Goal: Task Accomplishment & Management: Use online tool/utility

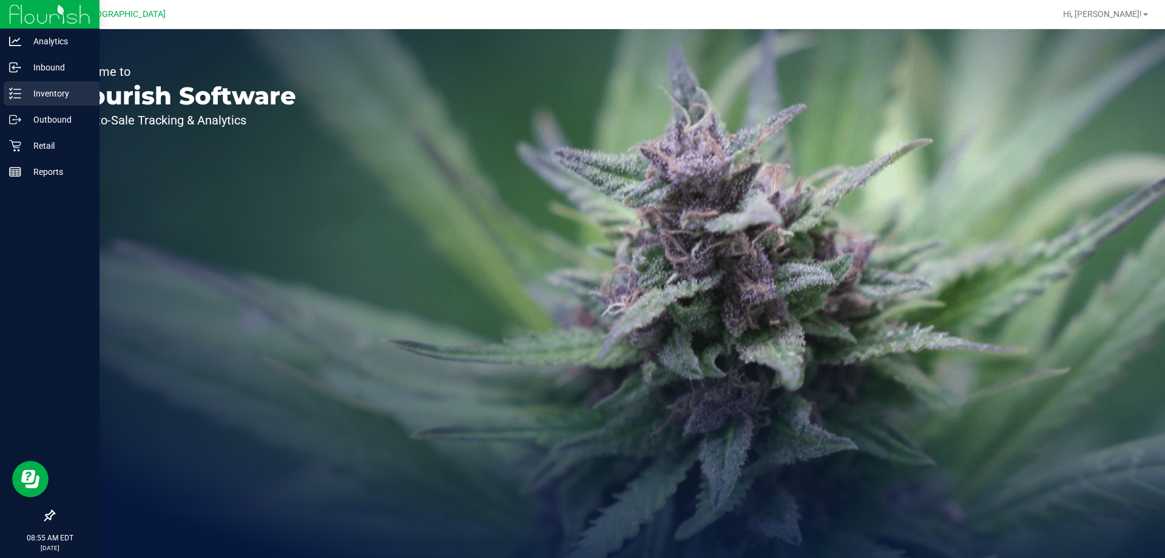
click at [12, 98] on icon at bounding box center [11, 97] width 2 height 2
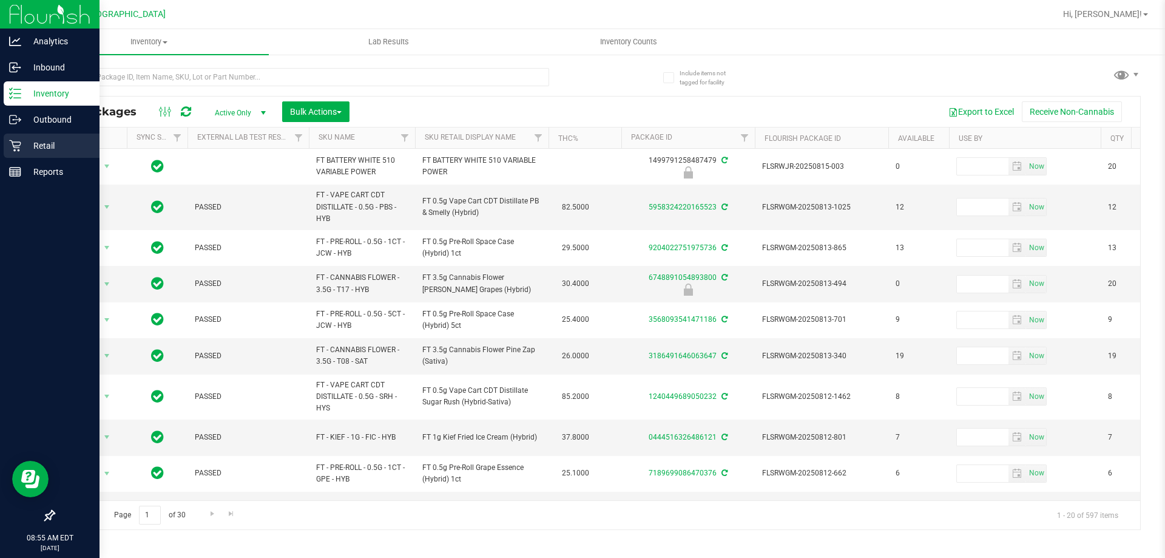
click at [50, 152] on p "Retail" at bounding box center [57, 145] width 73 height 15
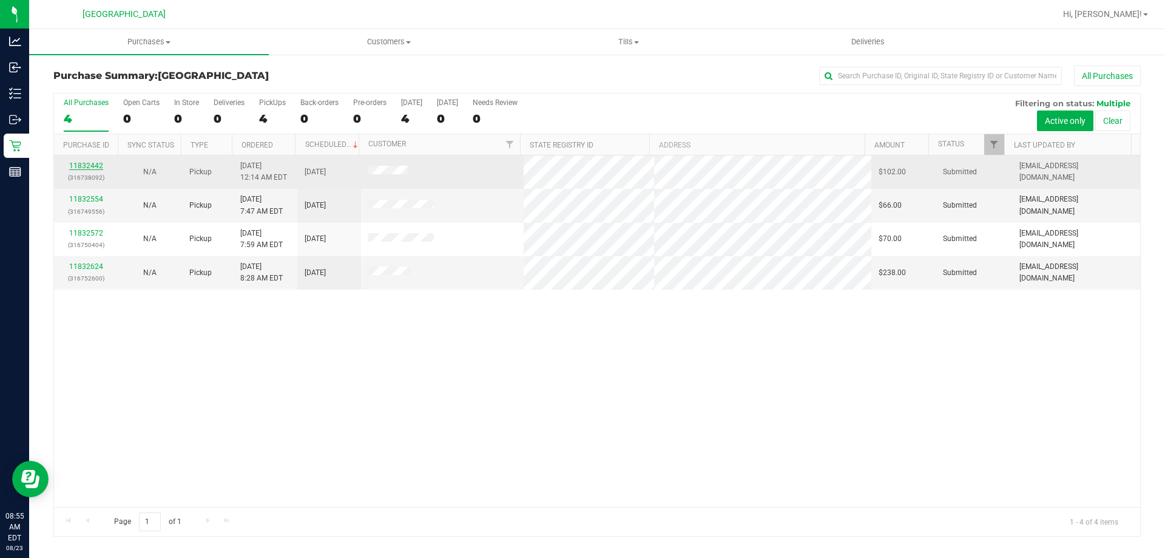
click at [99, 163] on link "11832442" at bounding box center [86, 165] width 34 height 8
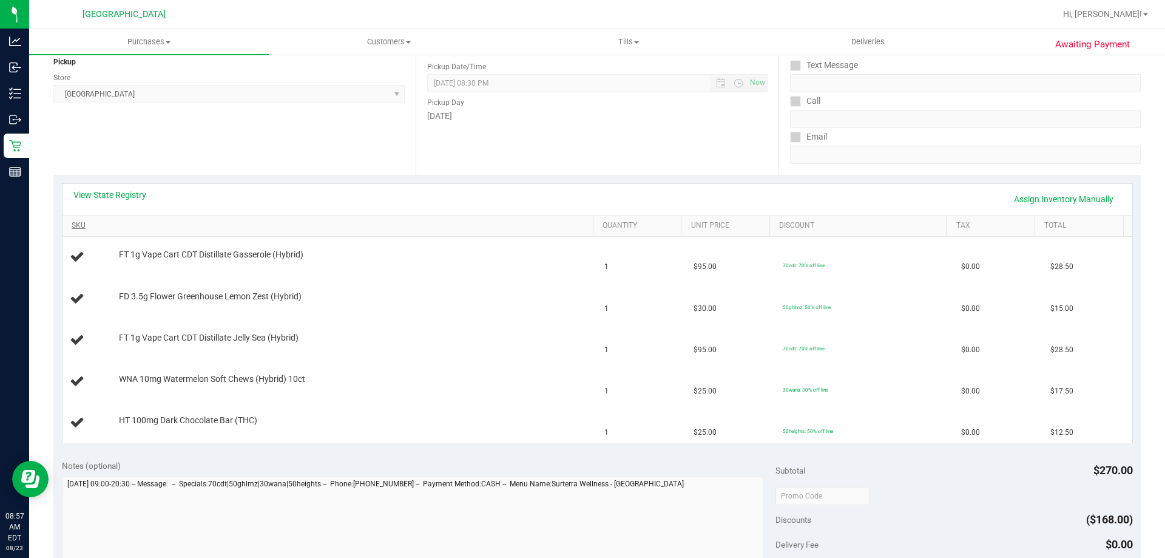
scroll to position [182, 0]
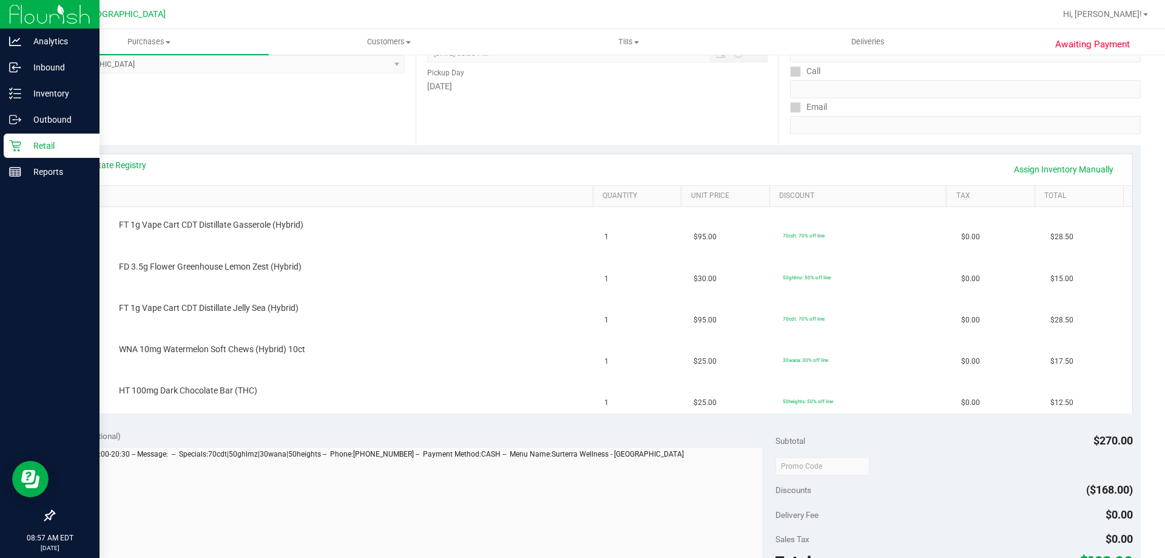
click at [38, 147] on p "Retail" at bounding box center [57, 145] width 73 height 15
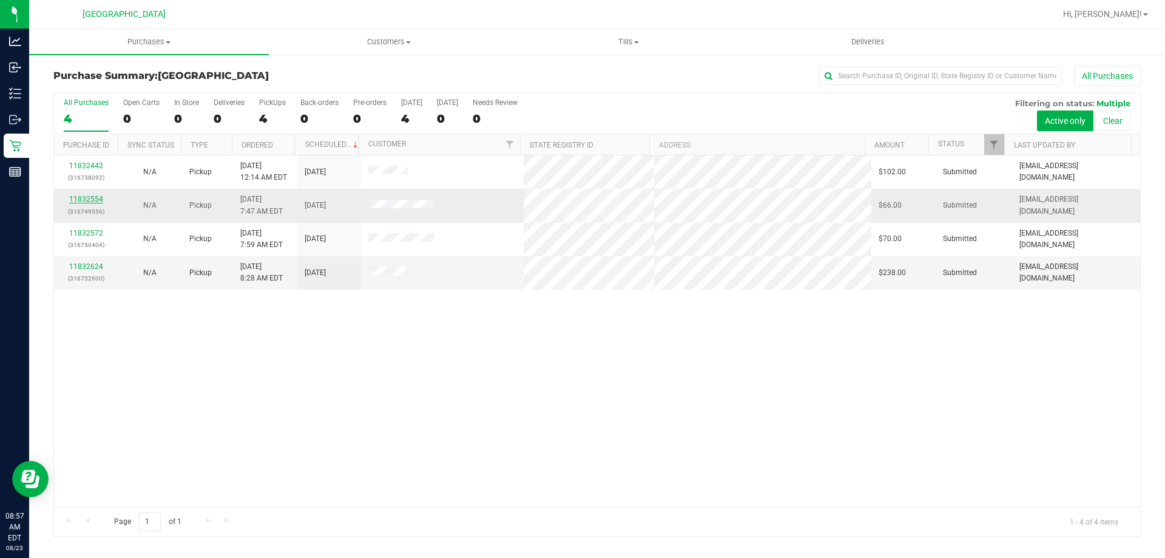
click at [95, 202] on link "11832554" at bounding box center [86, 199] width 34 height 8
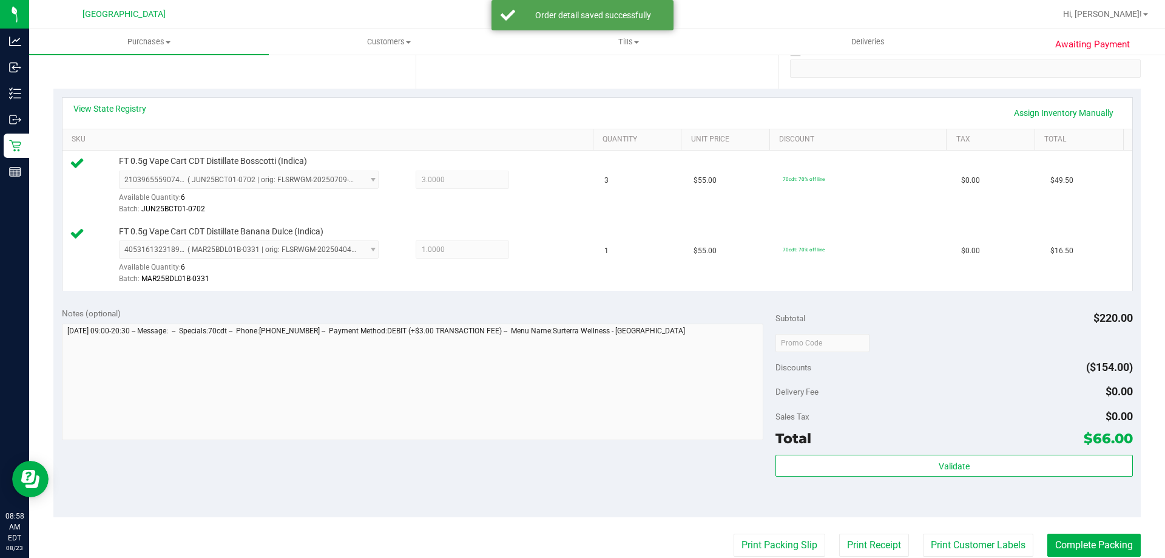
scroll to position [364, 0]
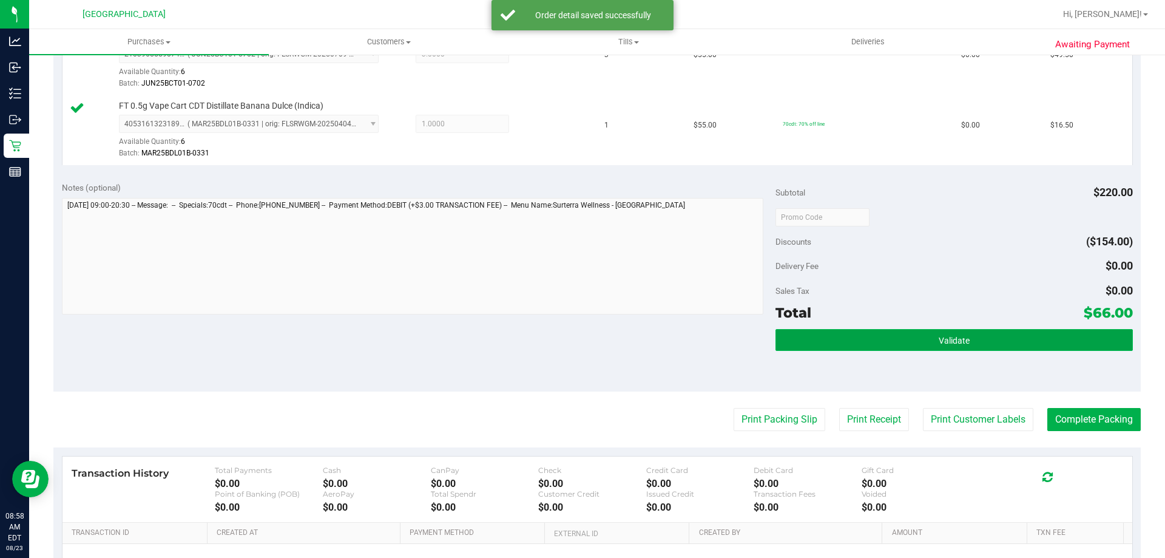
click at [902, 346] on button "Validate" at bounding box center [954, 340] width 357 height 22
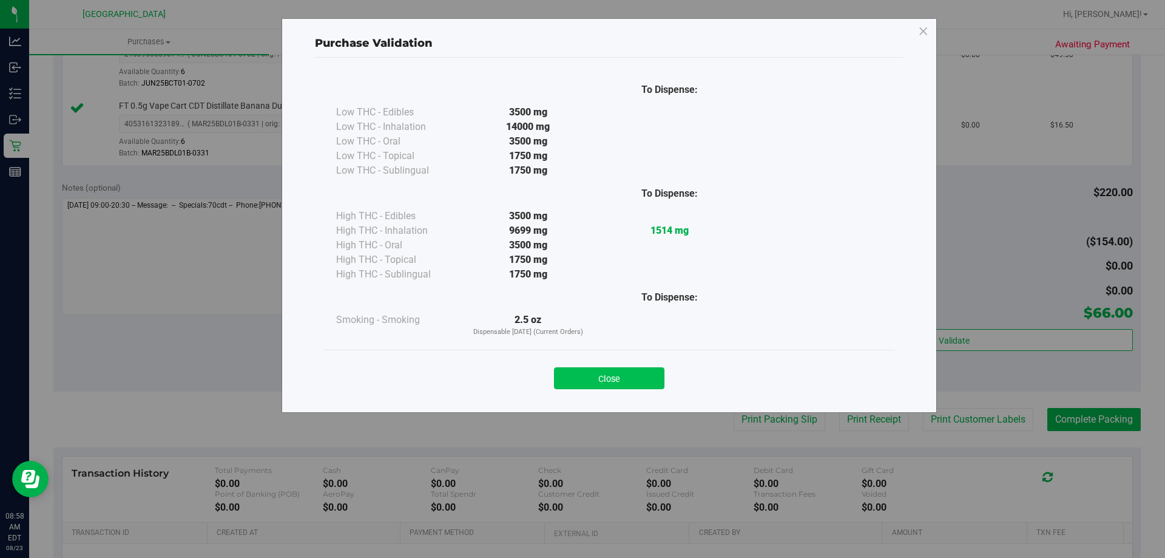
click at [640, 381] on button "Close" at bounding box center [609, 378] width 110 height 22
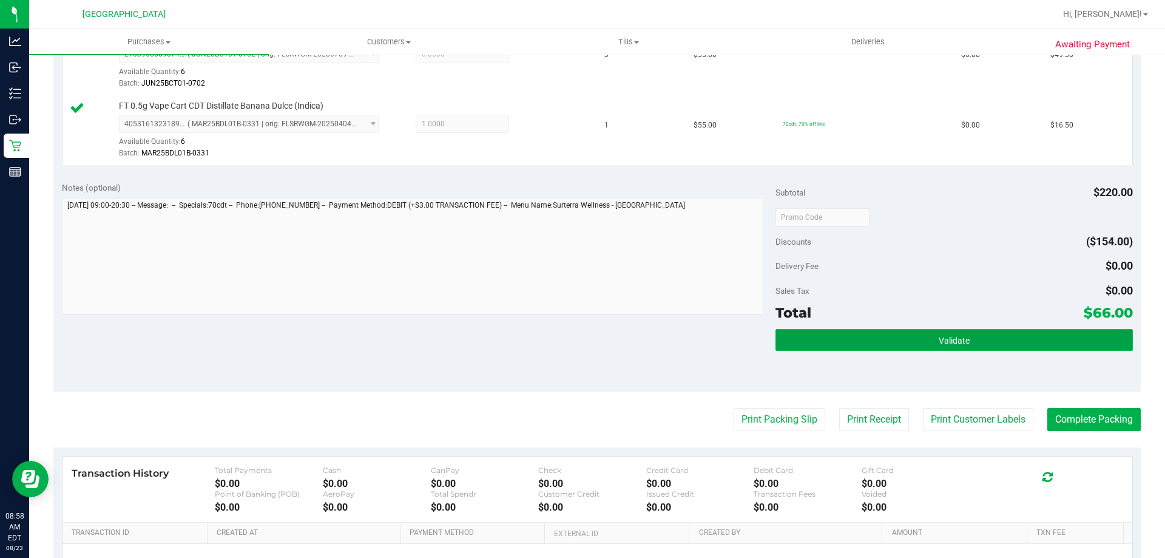
click at [871, 332] on button "Validate" at bounding box center [954, 340] width 357 height 22
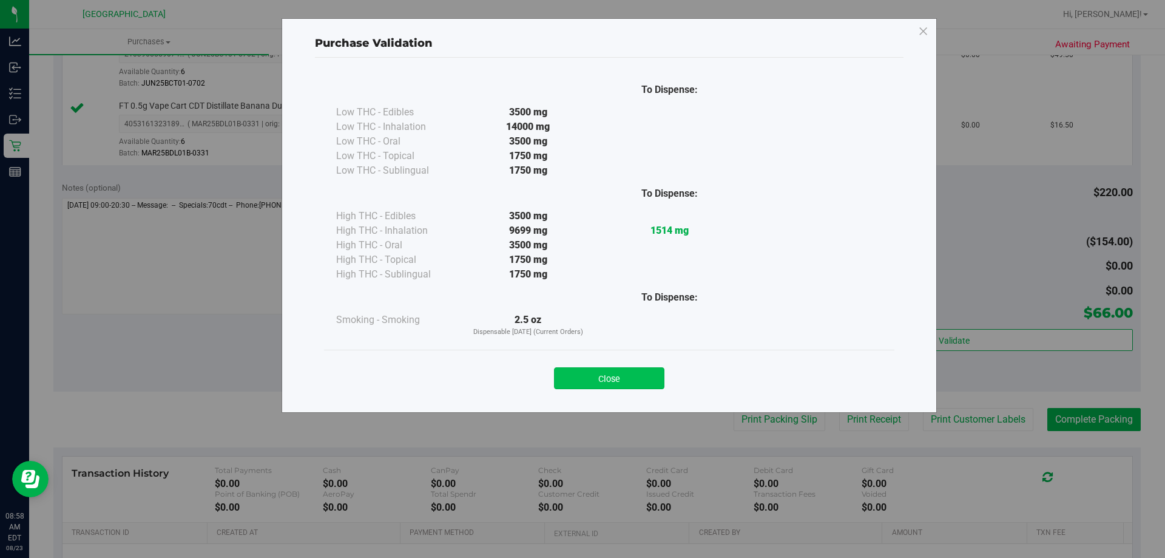
click at [592, 377] on button "Close" at bounding box center [609, 378] width 110 height 22
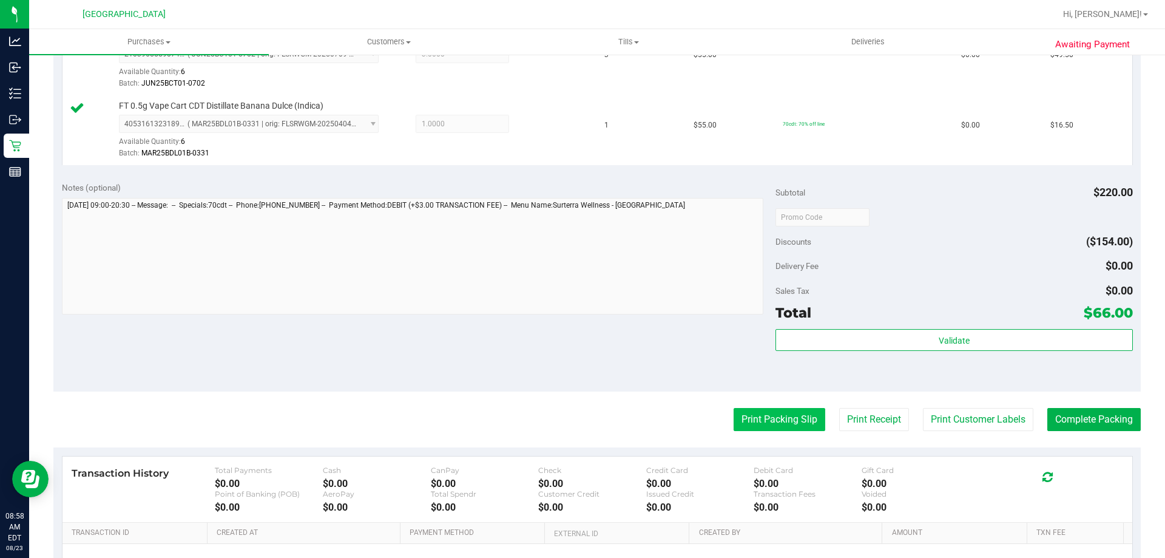
click at [739, 411] on button "Print Packing Slip" at bounding box center [780, 419] width 92 height 23
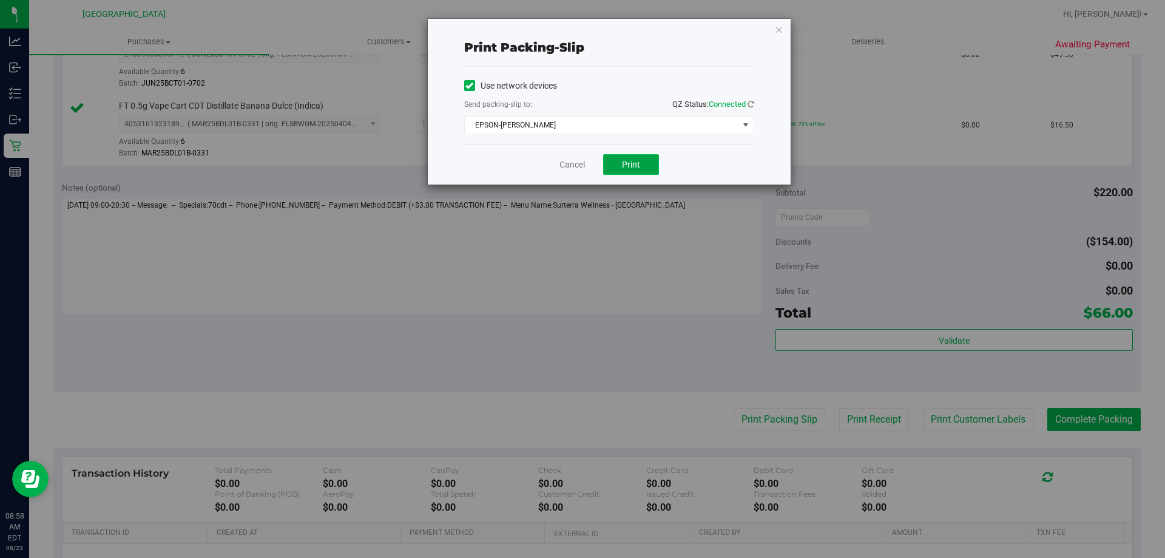
click at [637, 172] on button "Print" at bounding box center [631, 164] width 56 height 21
click at [745, 125] on span "select" at bounding box center [746, 125] width 10 height 10
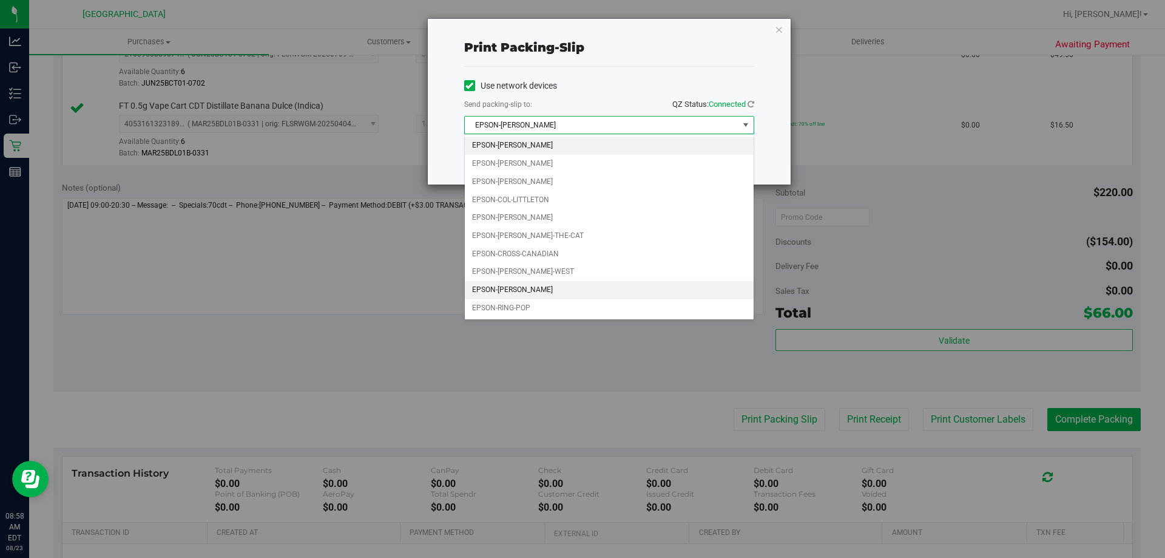
click at [555, 295] on li "EPSON-[PERSON_NAME]" at bounding box center [609, 290] width 289 height 18
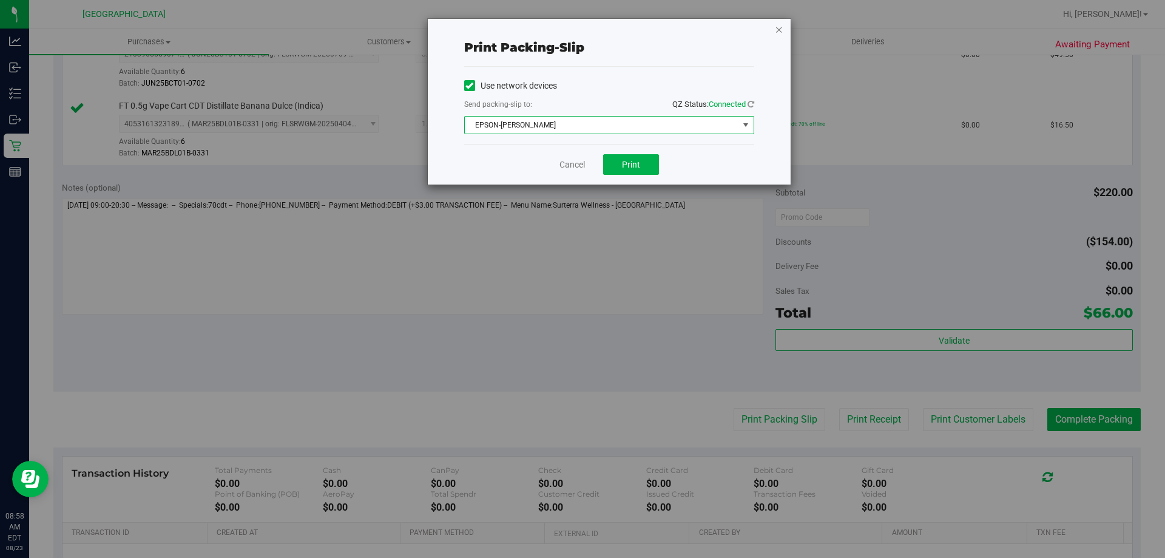
click at [782, 34] on icon "button" at bounding box center [779, 29] width 8 height 15
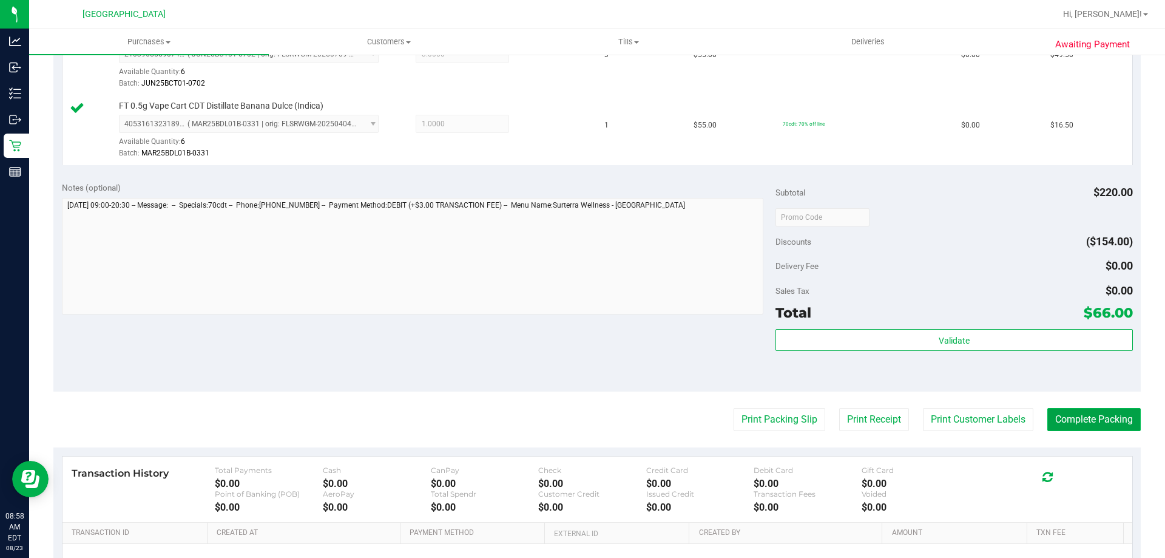
click at [1057, 417] on button "Complete Packing" at bounding box center [1093, 419] width 93 height 23
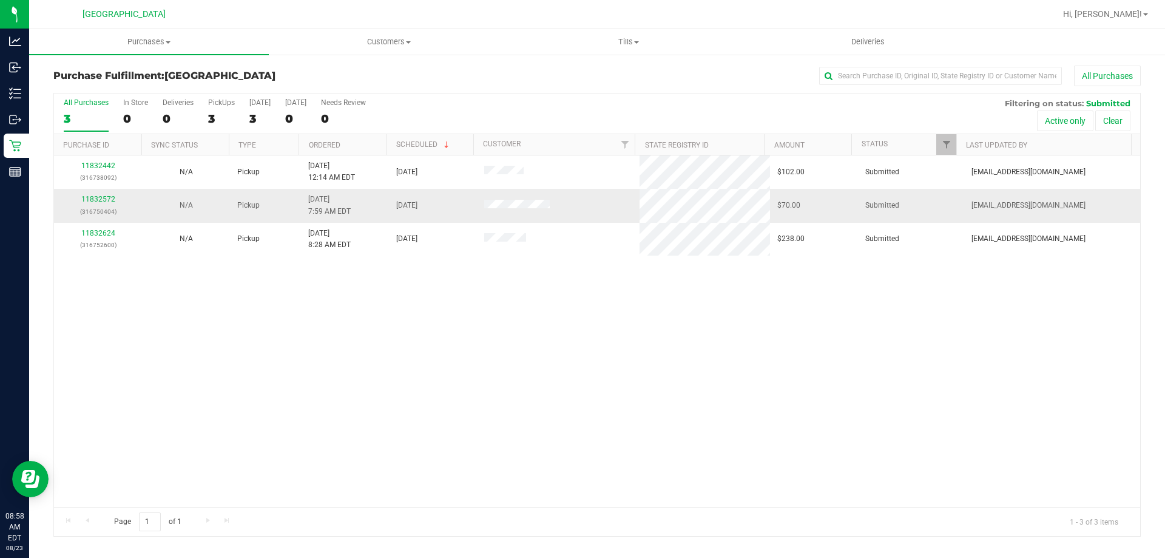
click at [105, 214] on p "(316750404)" at bounding box center [97, 212] width 73 height 12
click at [99, 203] on div "11832572 (316750404)" at bounding box center [97, 205] width 73 height 23
click at [100, 200] on link "11832572" at bounding box center [98, 199] width 34 height 8
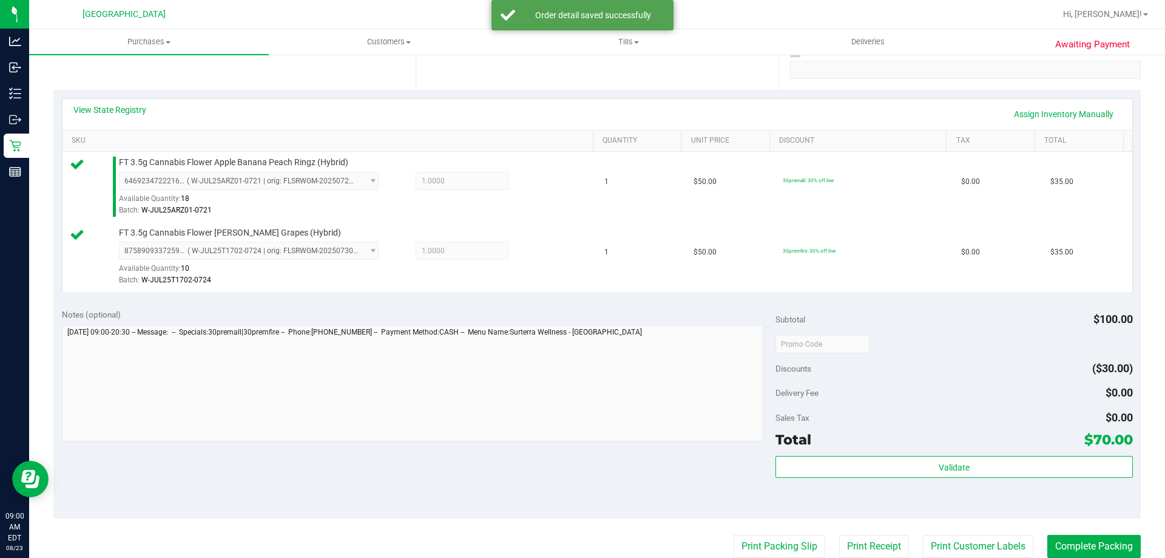
scroll to position [243, 0]
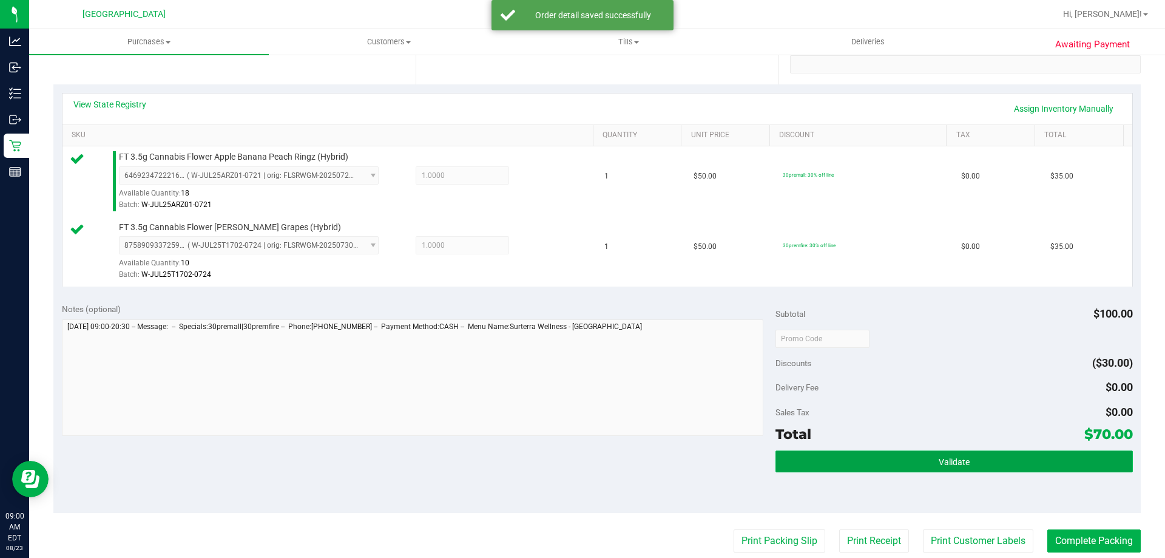
click at [1006, 457] on button "Validate" at bounding box center [954, 461] width 357 height 22
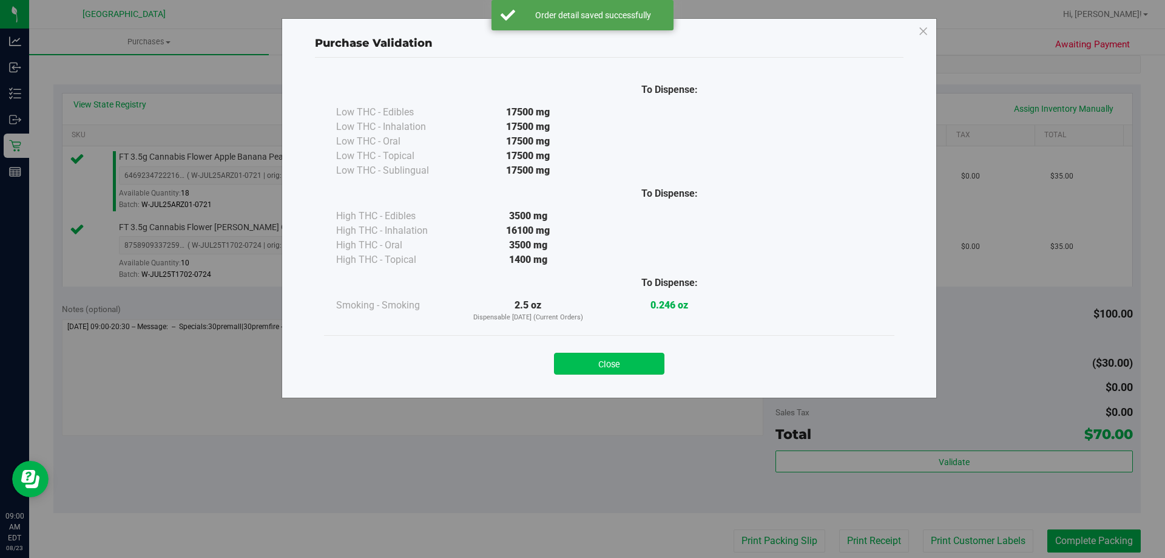
click at [608, 357] on button "Close" at bounding box center [609, 364] width 110 height 22
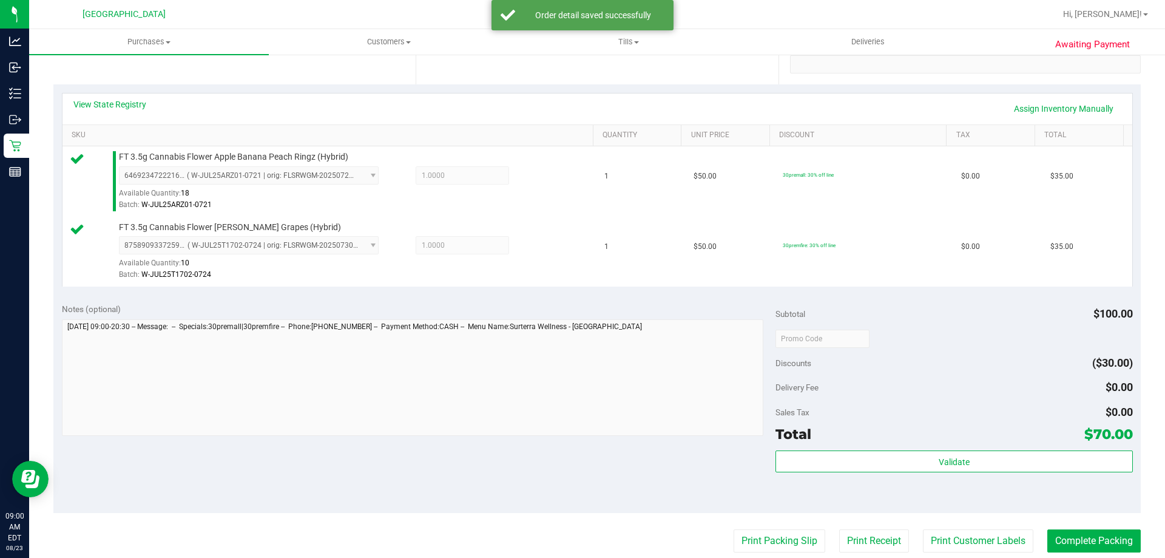
scroll to position [485, 0]
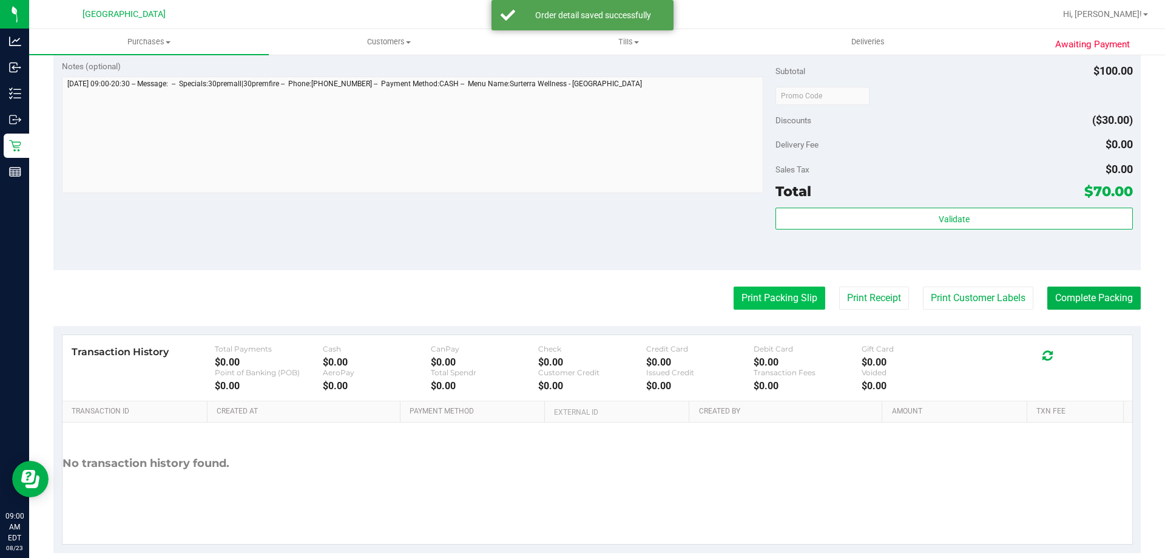
click at [771, 295] on button "Print Packing Slip" at bounding box center [780, 297] width 92 height 23
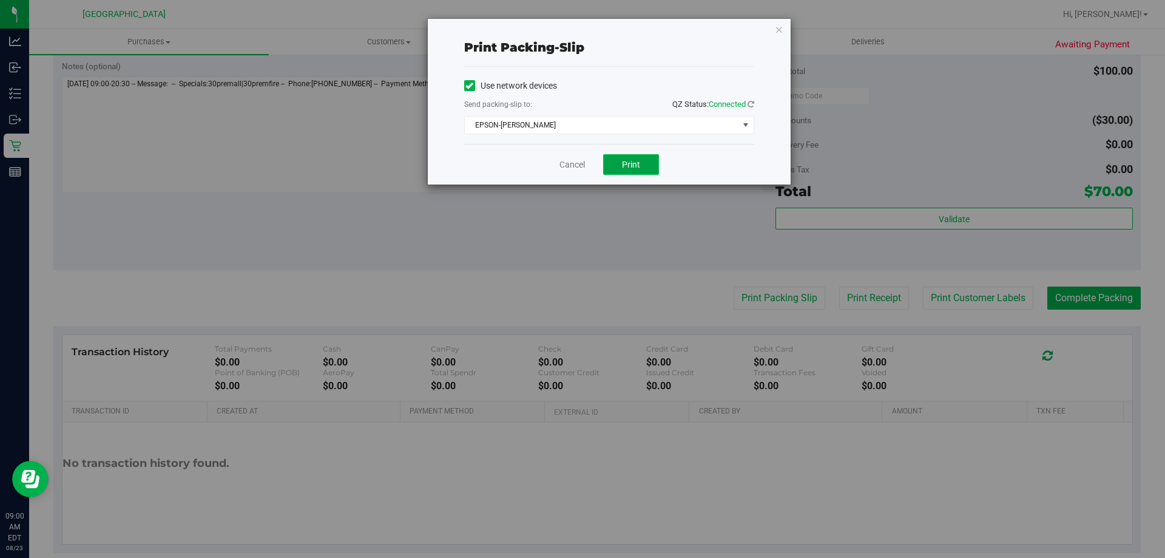
click at [621, 165] on button "Print" at bounding box center [631, 164] width 56 height 21
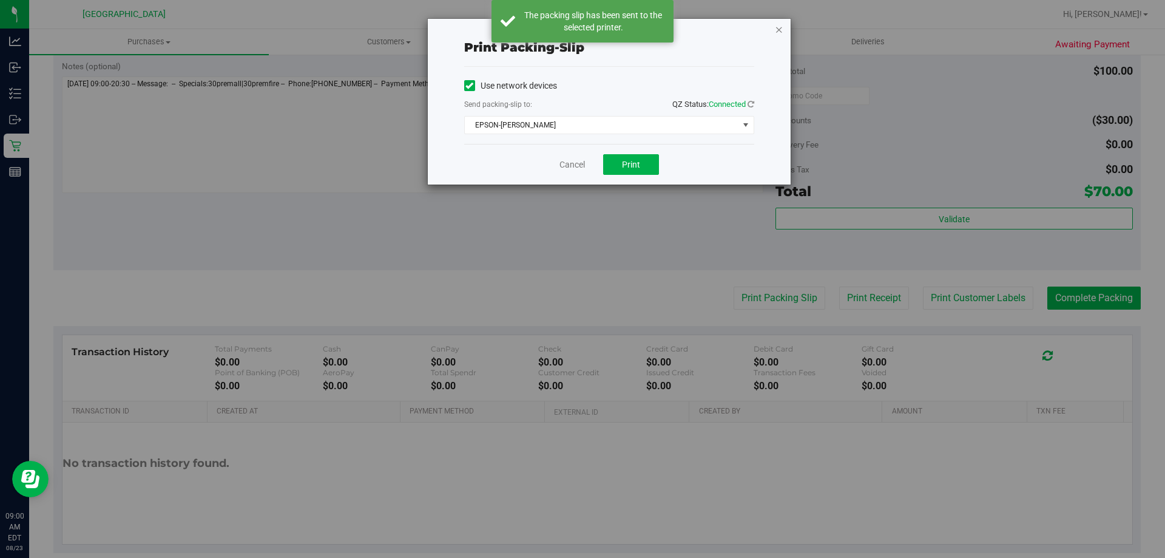
click at [777, 29] on icon "button" at bounding box center [779, 29] width 8 height 15
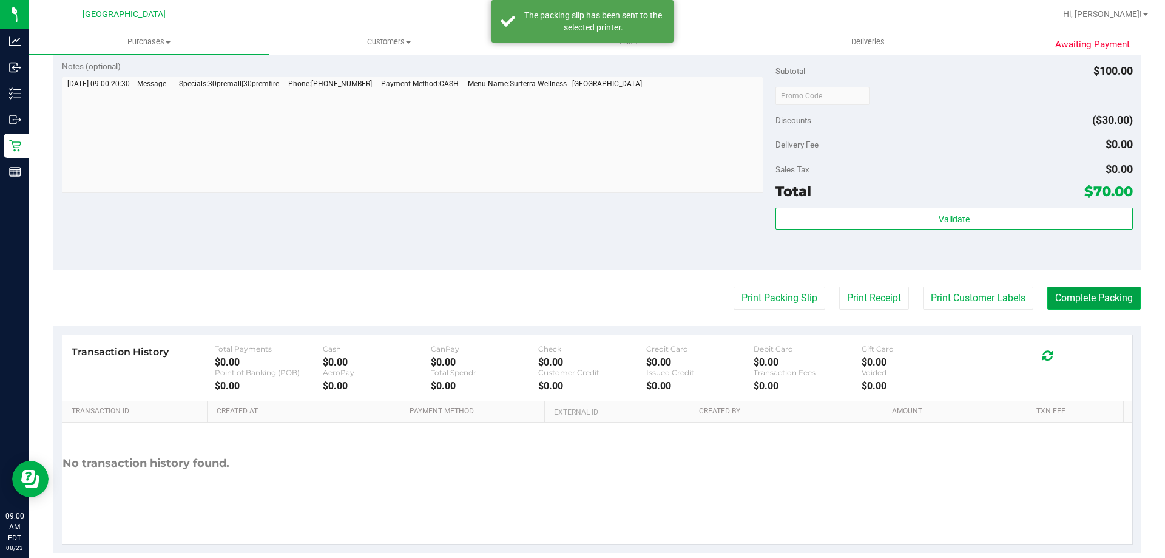
click at [1091, 289] on button "Complete Packing" at bounding box center [1093, 297] width 93 height 23
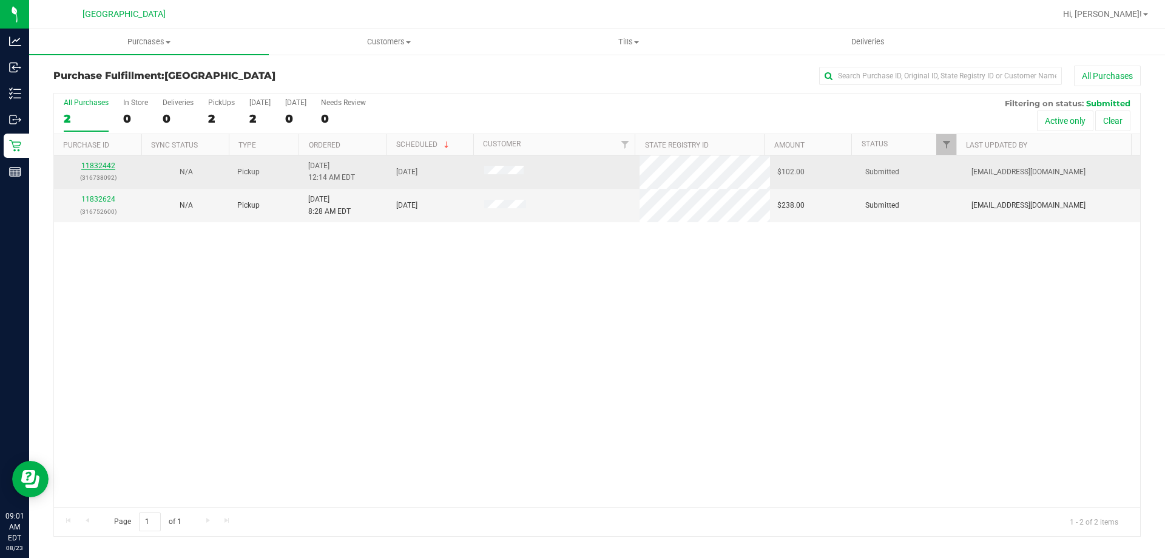
click at [103, 169] on link "11832442" at bounding box center [98, 165] width 34 height 8
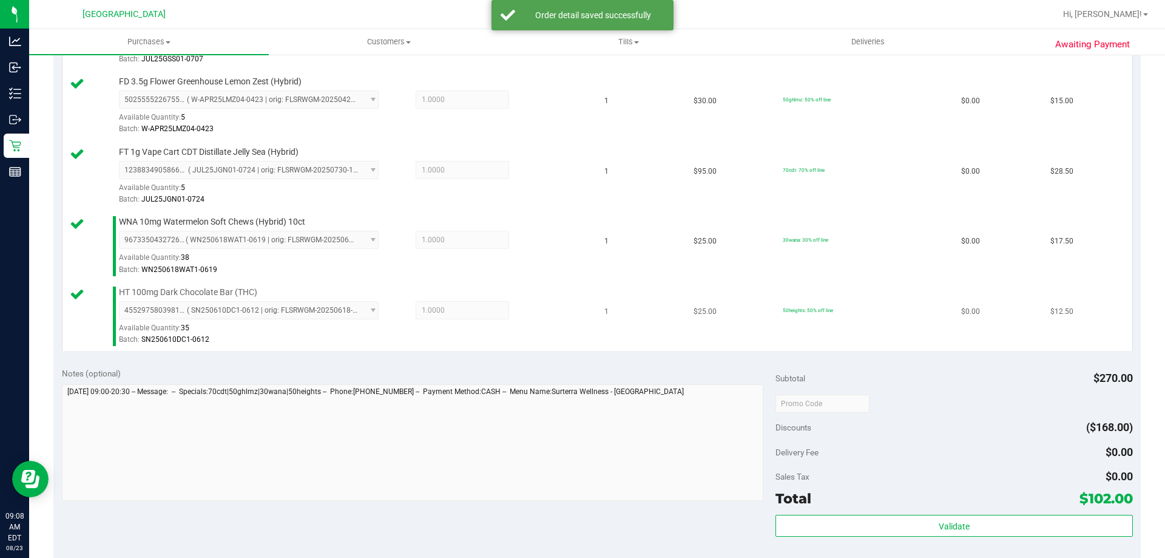
scroll to position [715, 0]
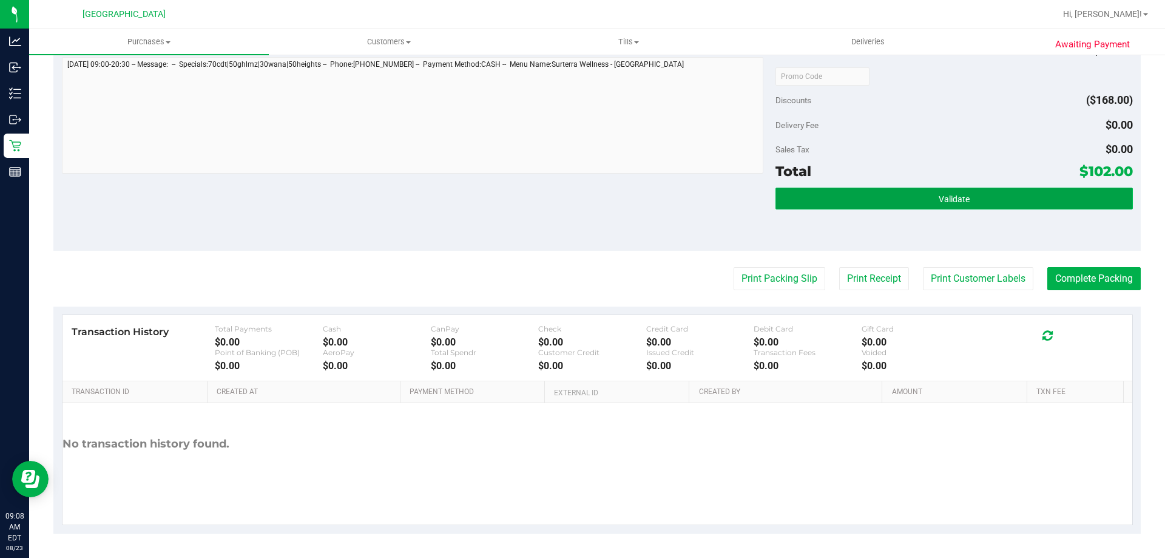
click at [953, 200] on span "Validate" at bounding box center [954, 199] width 31 height 10
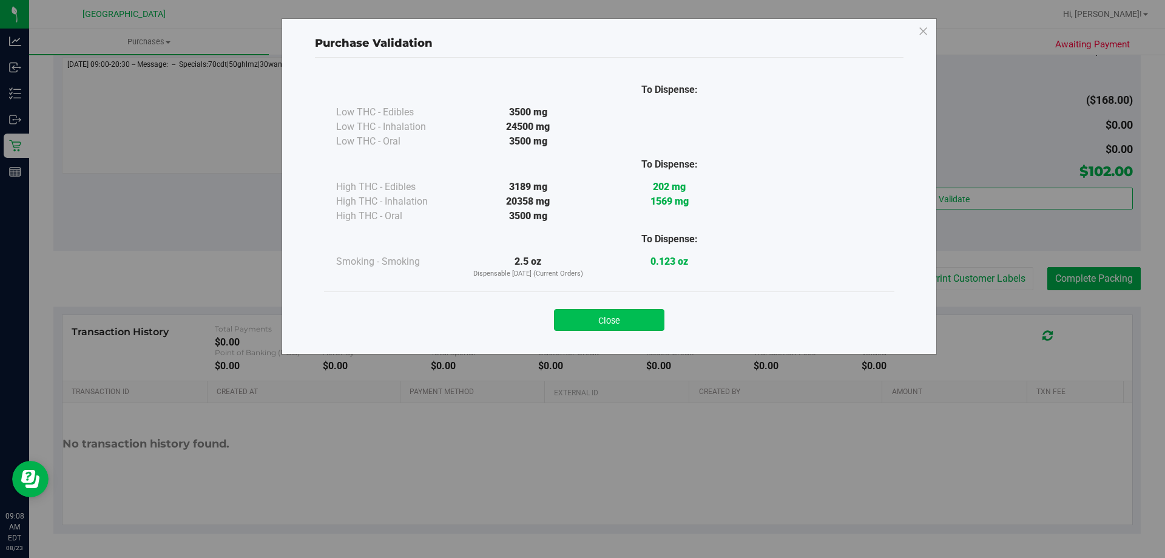
click at [626, 327] on button "Close" at bounding box center [609, 320] width 110 height 22
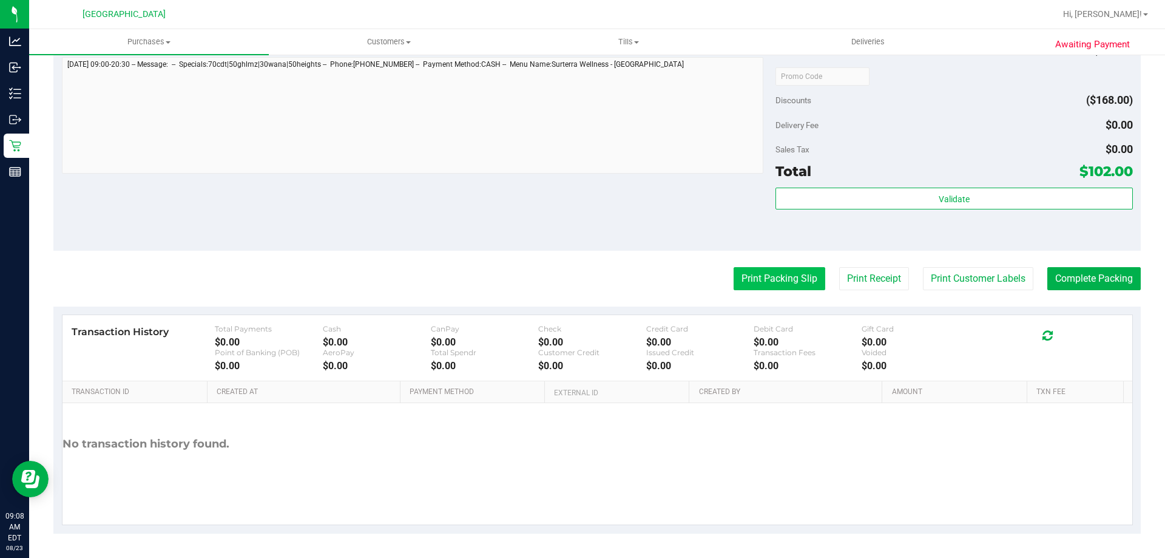
click at [737, 274] on button "Print Packing Slip" at bounding box center [780, 278] width 92 height 23
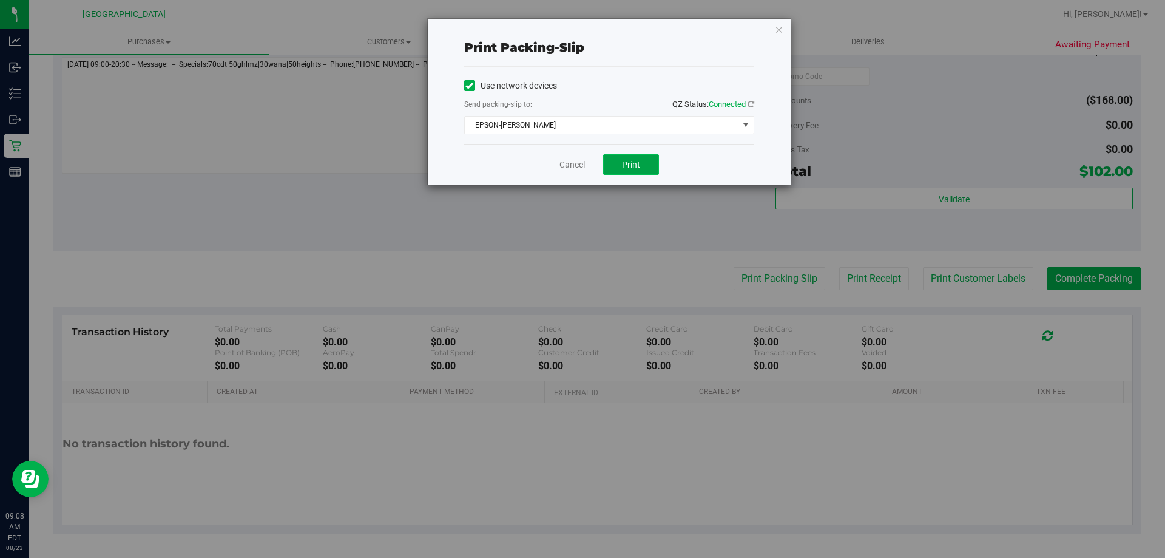
click at [646, 164] on button "Print" at bounding box center [631, 164] width 56 height 21
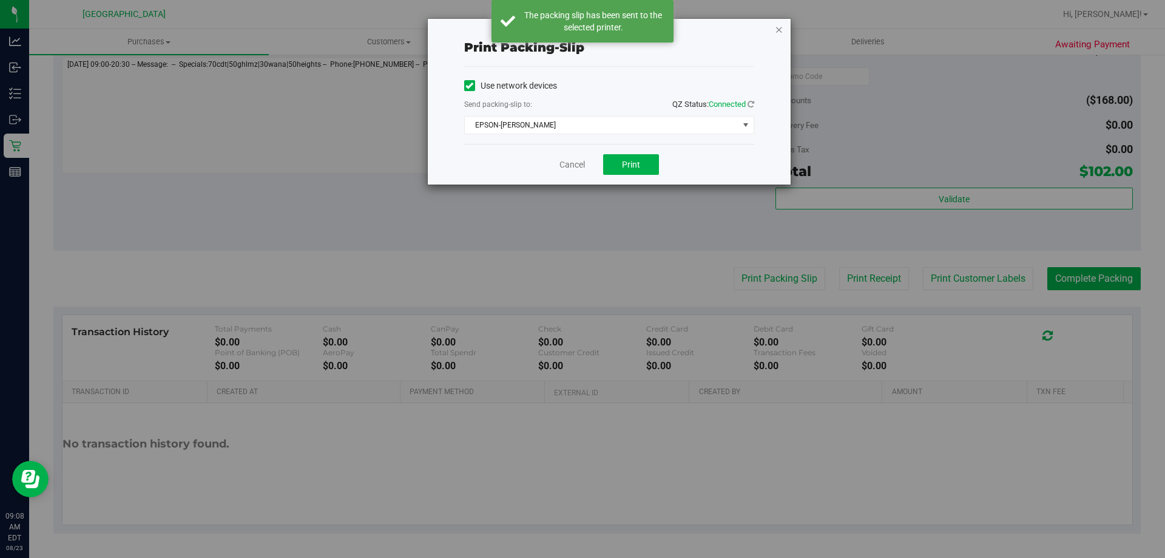
click at [779, 27] on icon "button" at bounding box center [779, 29] width 8 height 15
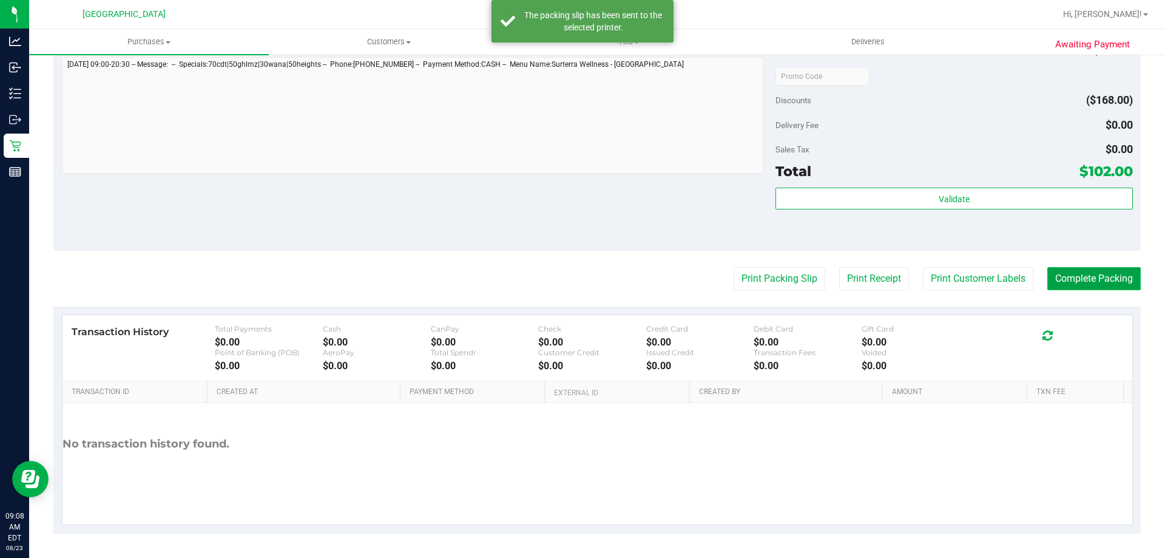
click at [1049, 277] on button "Complete Packing" at bounding box center [1093, 278] width 93 height 23
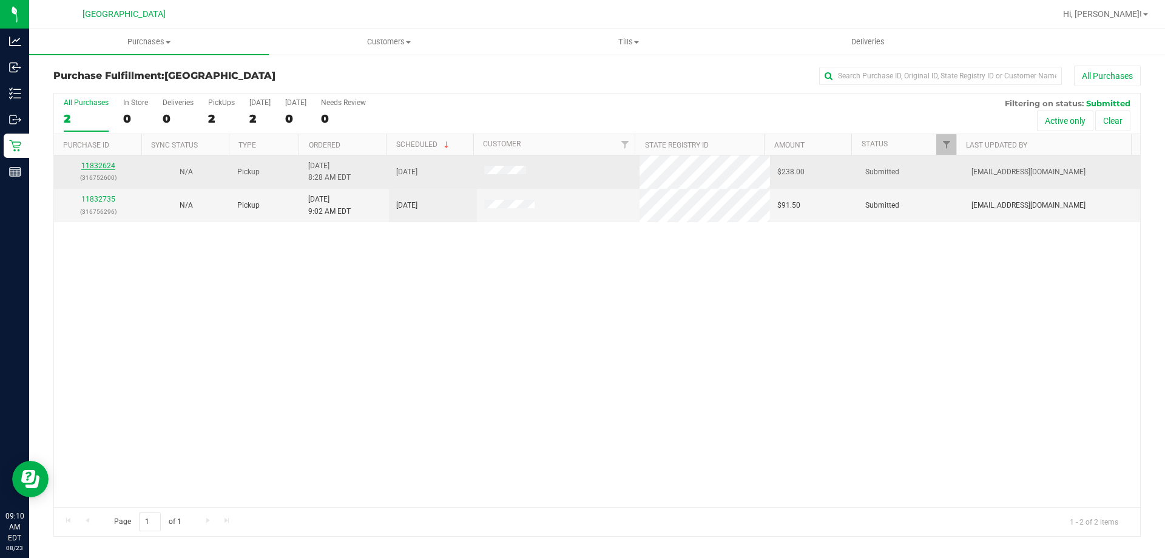
click at [100, 164] on link "11832624" at bounding box center [98, 165] width 34 height 8
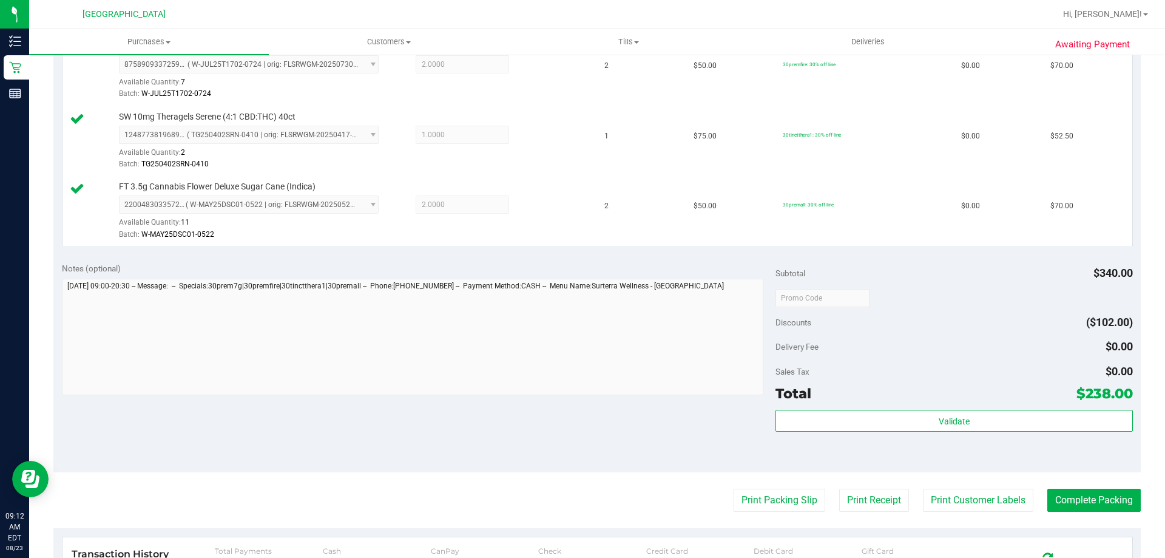
scroll to position [425, 0]
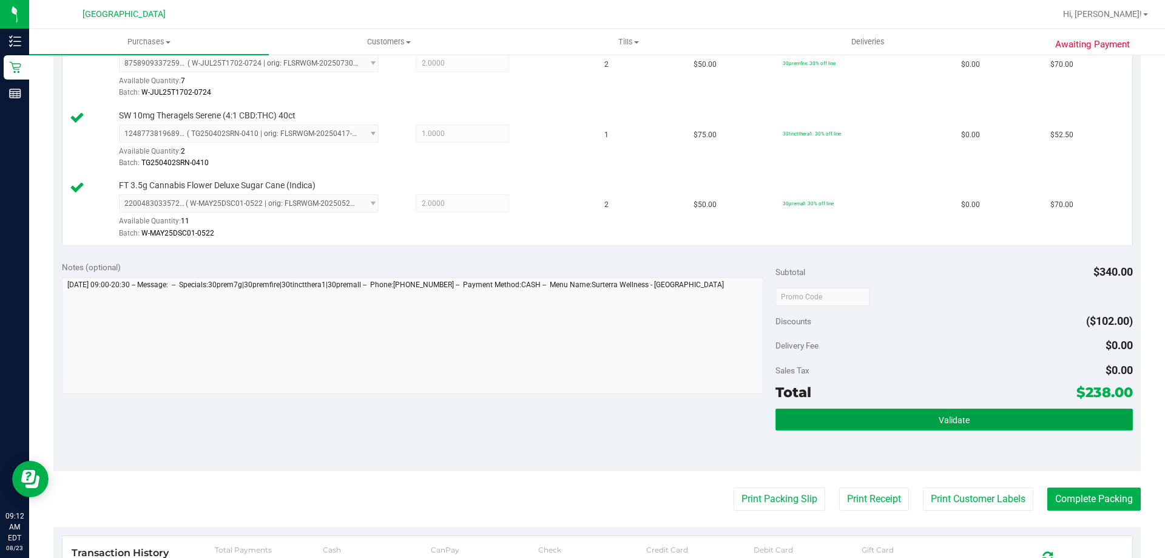
click at [1014, 413] on button "Validate" at bounding box center [954, 419] width 357 height 22
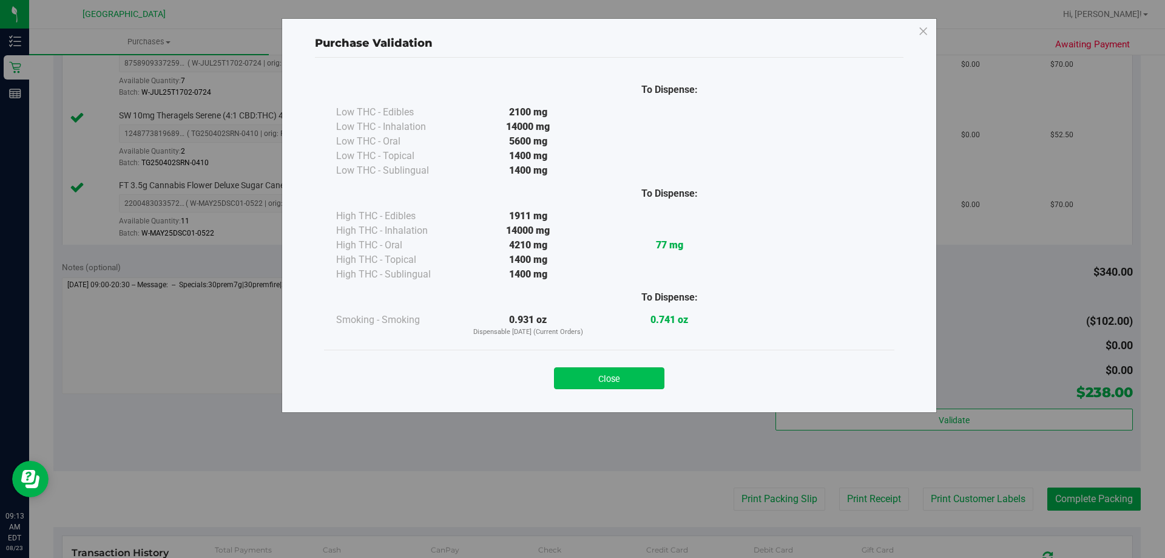
click at [643, 381] on button "Close" at bounding box center [609, 378] width 110 height 22
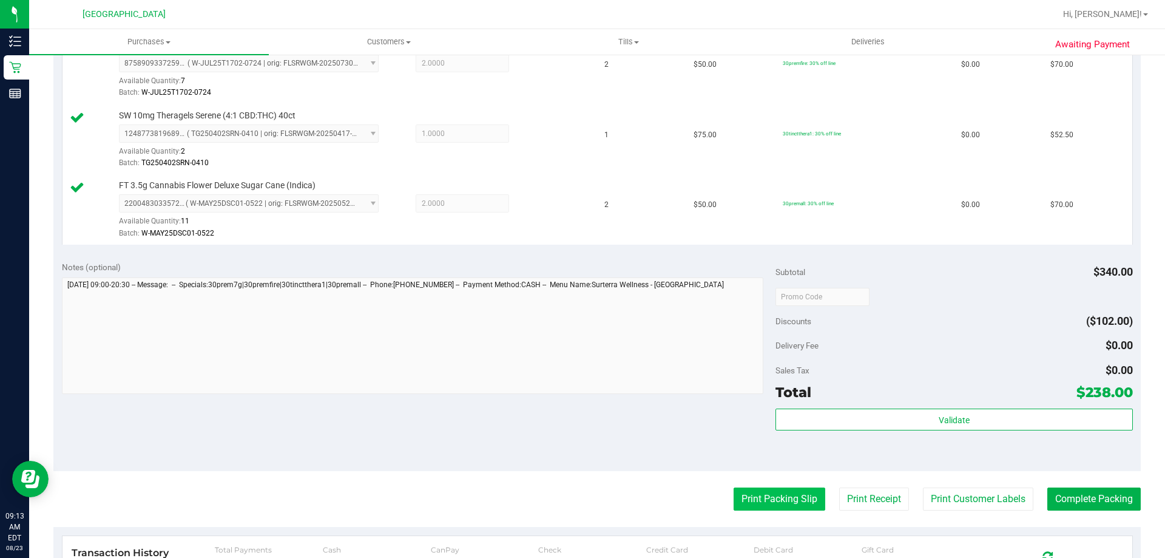
click at [752, 504] on button "Print Packing Slip" at bounding box center [780, 498] width 92 height 23
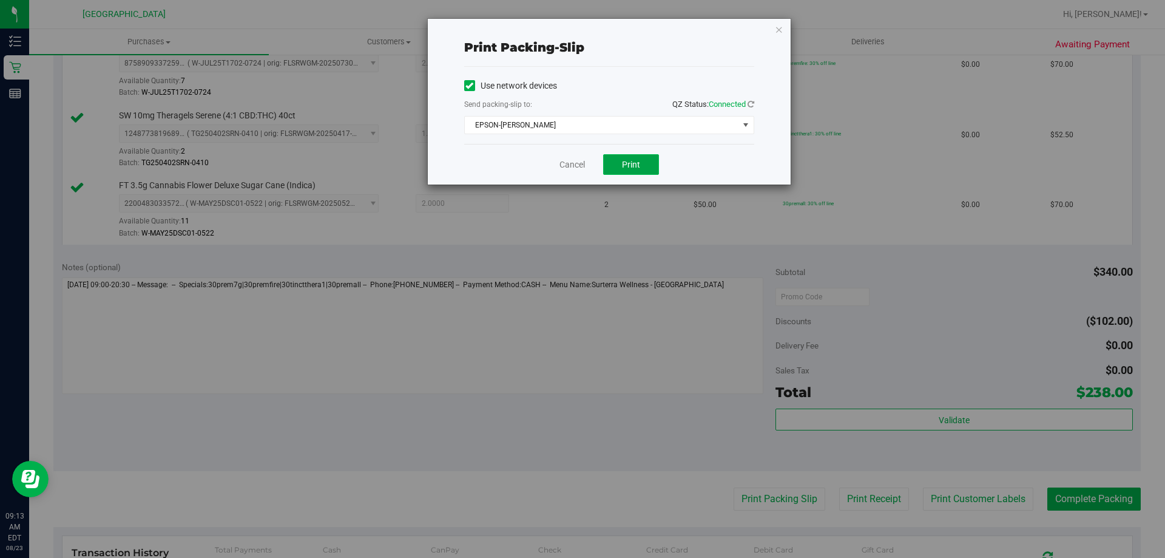
click at [626, 172] on button "Print" at bounding box center [631, 164] width 56 height 21
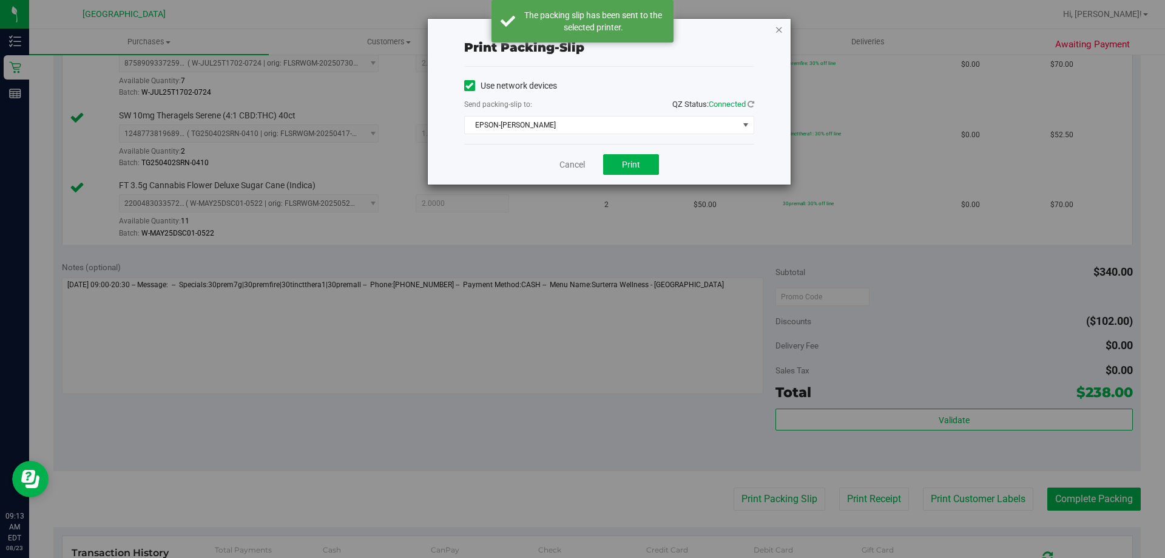
click at [782, 31] on icon "button" at bounding box center [779, 29] width 8 height 15
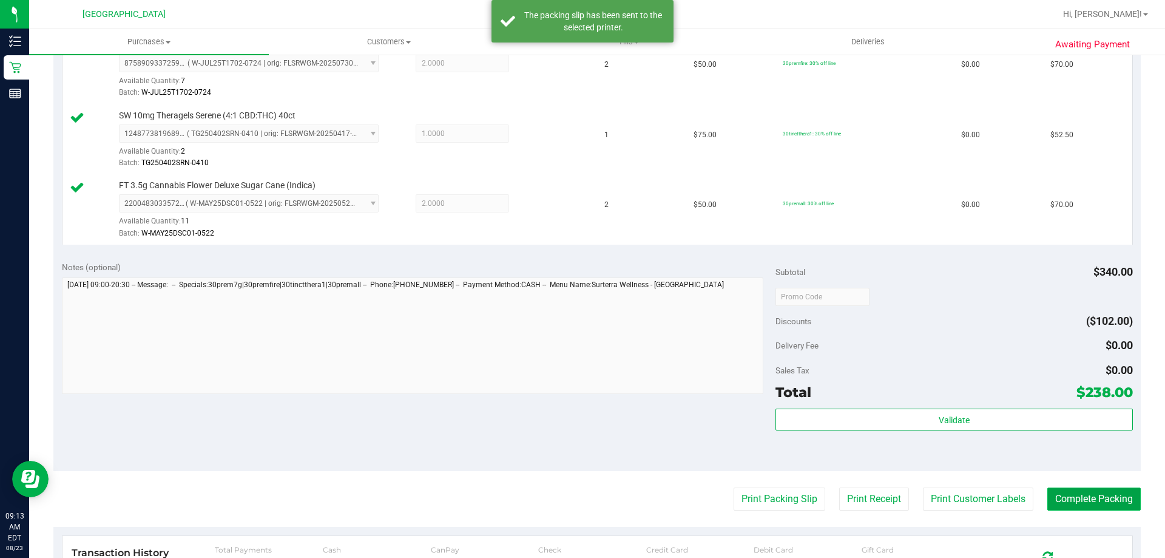
click at [1110, 496] on button "Complete Packing" at bounding box center [1093, 498] width 93 height 23
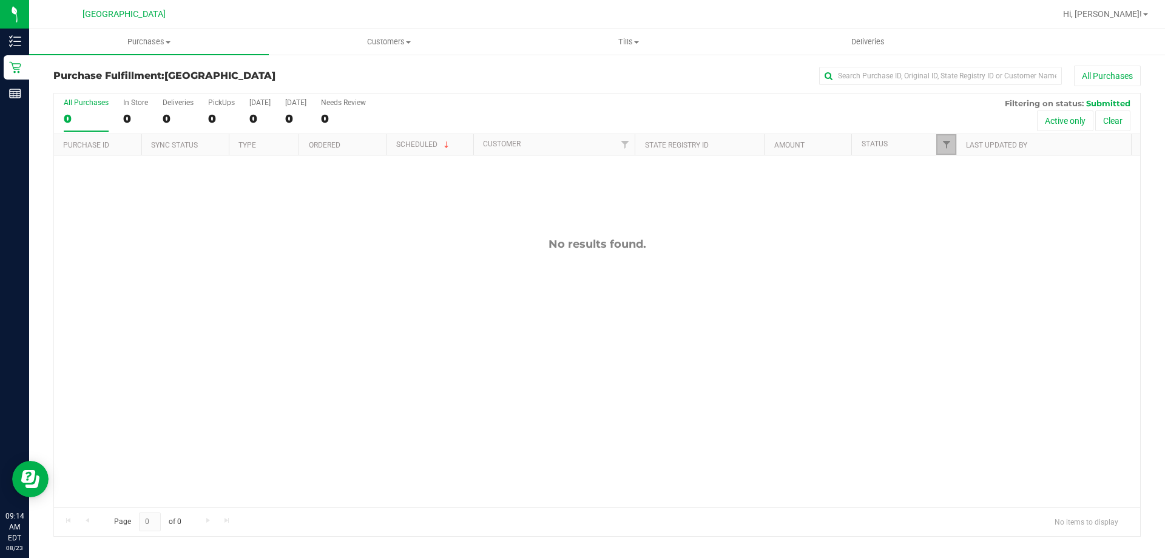
click at [944, 151] on link "Filter" at bounding box center [946, 144] width 20 height 21
click at [866, 235] on div "No results found." at bounding box center [597, 371] width 1086 height 433
